Goal: Transaction & Acquisition: Purchase product/service

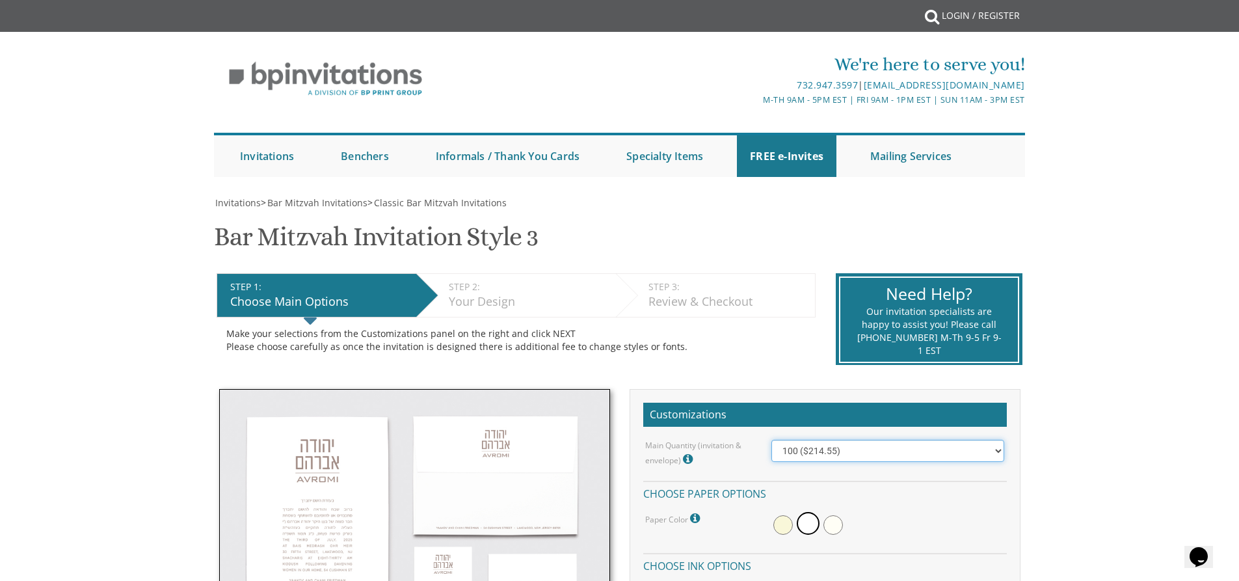
click at [997, 449] on select "100 ($214.55) 200 ($254.60) 300 ($294.25) 400 ($333.55) 500 ($373.90) 600 ($413…" at bounding box center [888, 451] width 233 height 22
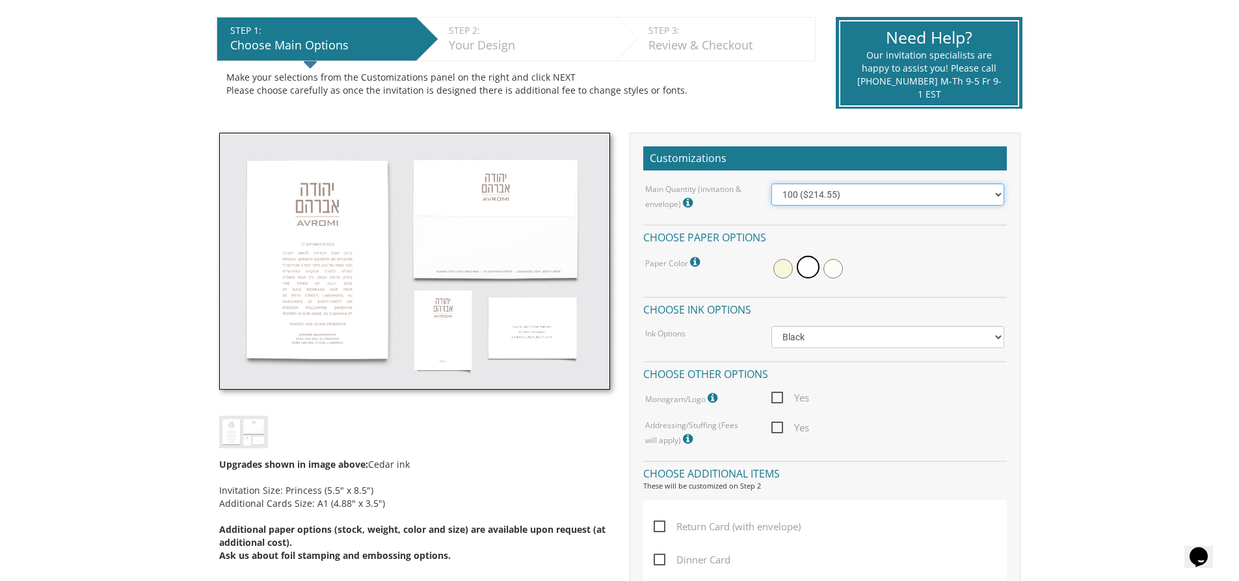
scroll to position [260, 0]
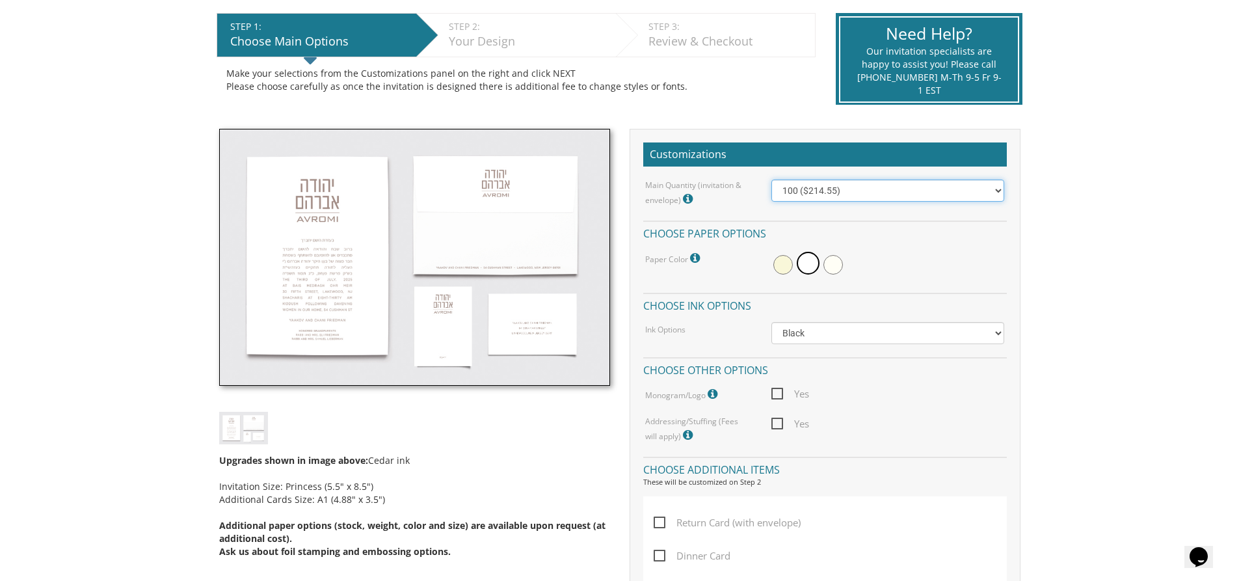
click at [995, 195] on select "100 ($214.55) 200 ($254.60) 300 ($294.25) 400 ($333.55) 500 ($373.90) 600 ($413…" at bounding box center [888, 191] width 233 height 22
